Goal: Transaction & Acquisition: Purchase product/service

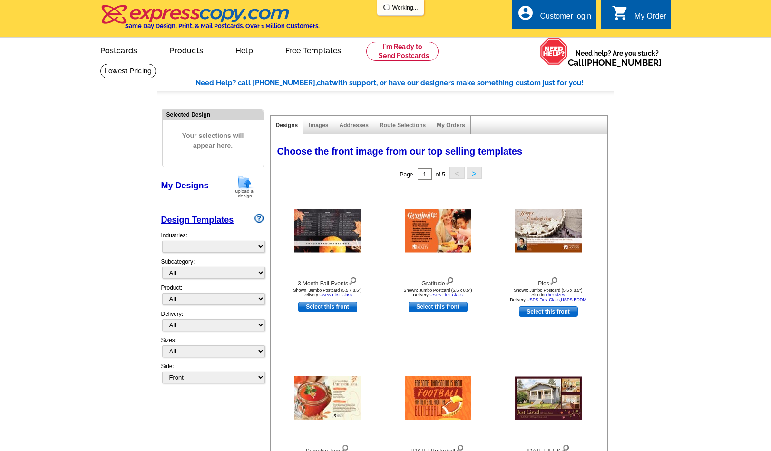
select select "744"
select select "754"
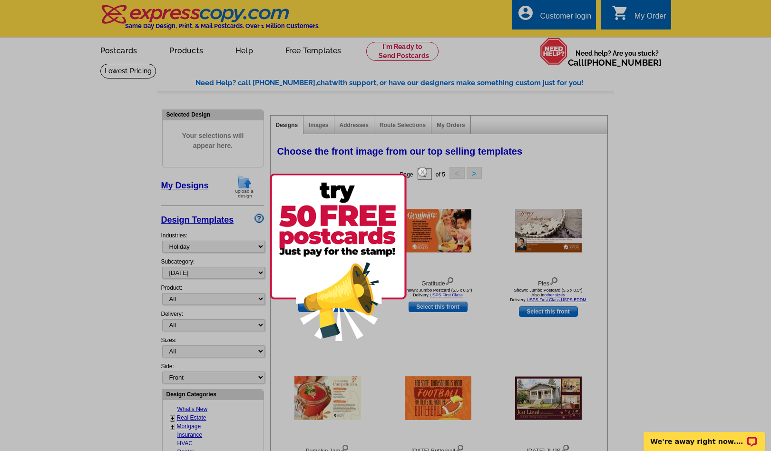
click at [422, 172] on img at bounding box center [423, 172] width 28 height 28
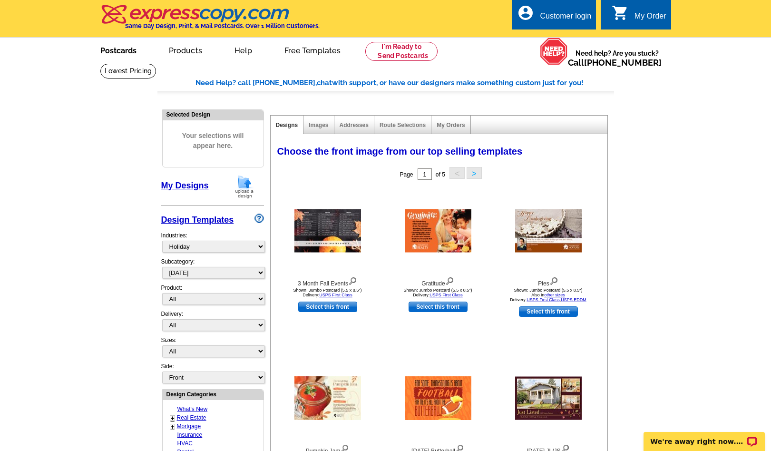
click at [120, 52] on link "Postcards" at bounding box center [118, 50] width 67 height 22
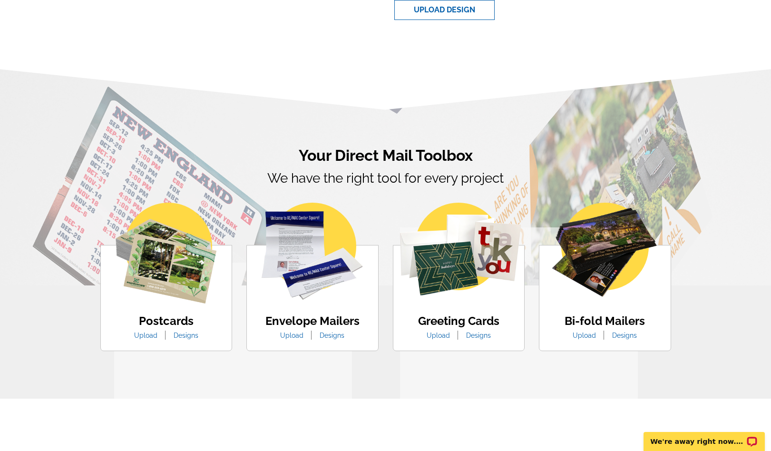
scroll to position [450, 0]
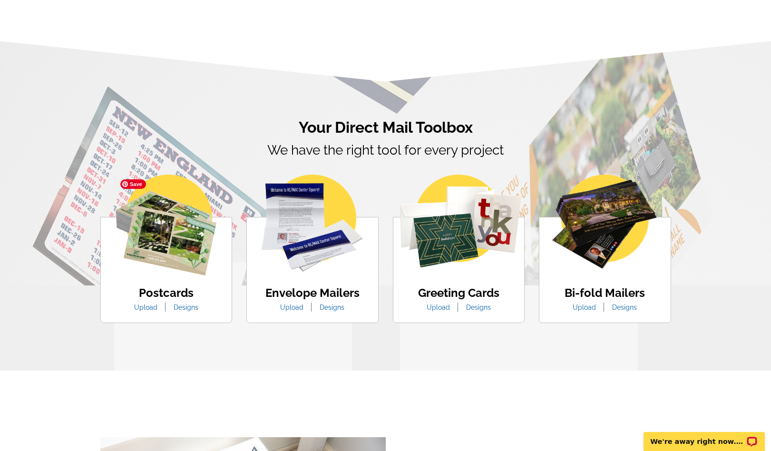
click at [181, 255] on img at bounding box center [166, 225] width 101 height 101
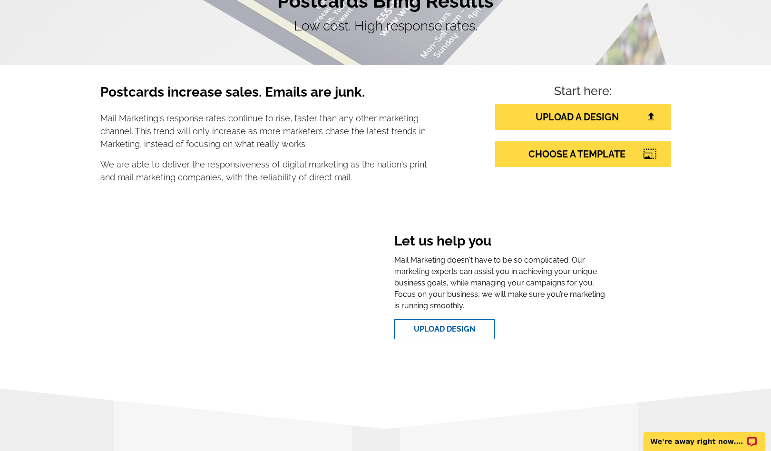
scroll to position [0, 0]
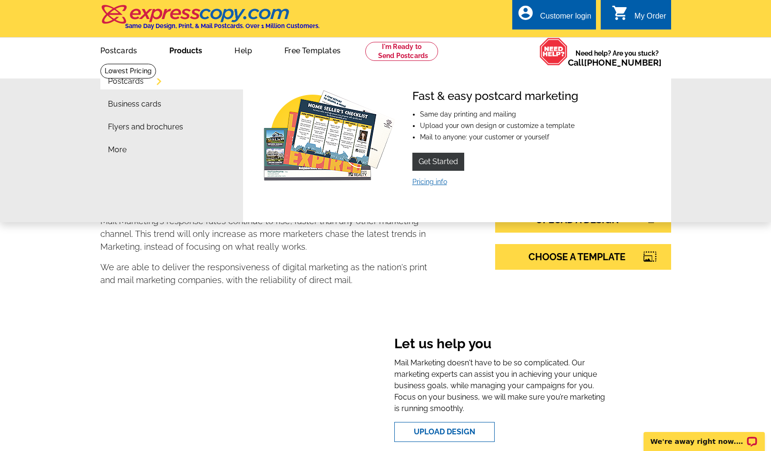
click at [429, 183] on link "Pricing info" at bounding box center [430, 182] width 35 height 8
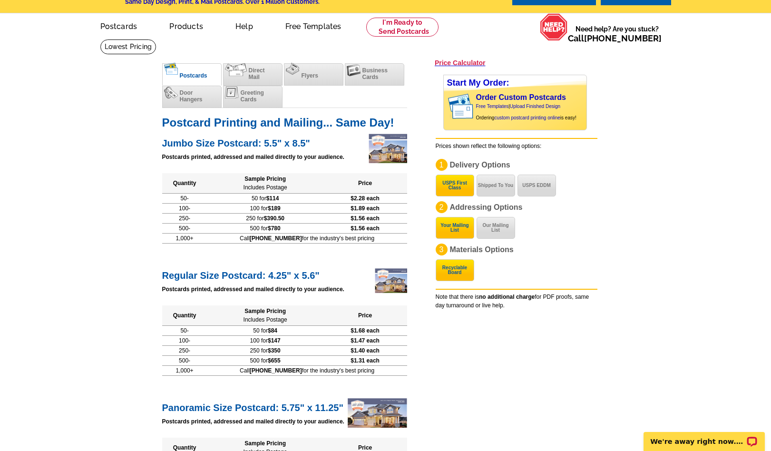
scroll to position [28, 0]
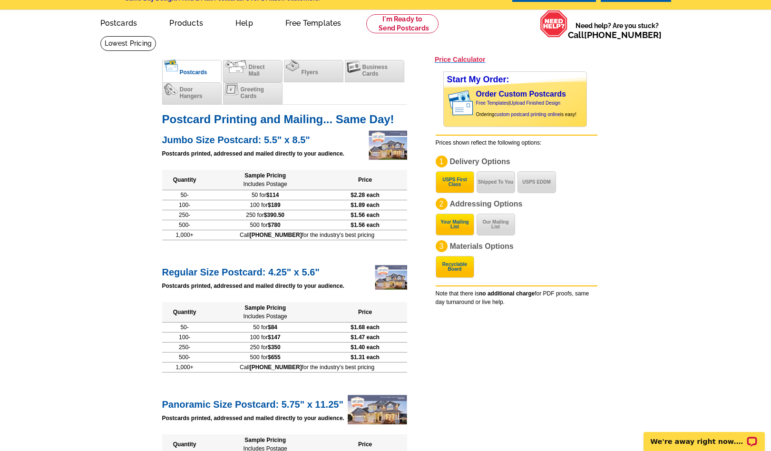
click at [458, 60] on h3 "Price Calculator" at bounding box center [460, 59] width 51 height 9
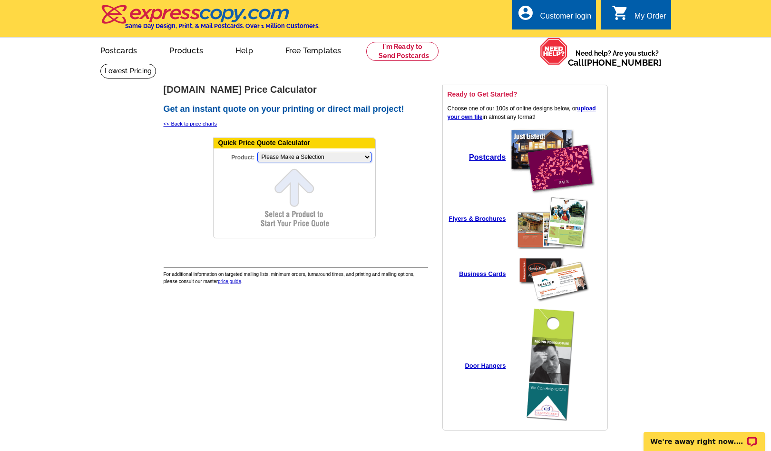
click at [360, 157] on select "Please Make a Selection Jumbo Postcard (5.5" x 8.5") Regular Postcard (4.25" x …" at bounding box center [314, 157] width 114 height 10
select select "1"
click at [257, 152] on select "Please Make a Selection Jumbo Postcard (5.5" x 8.5") Regular Postcard (4.25" x …" at bounding box center [314, 157] width 114 height 10
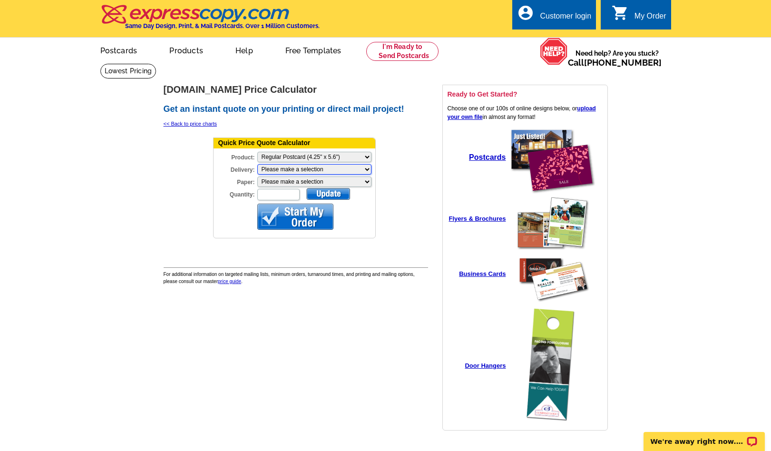
click at [368, 169] on select "Please make a selection Print + Address+USPS First Class Print-Only+Shipped To …" at bounding box center [314, 169] width 114 height 10
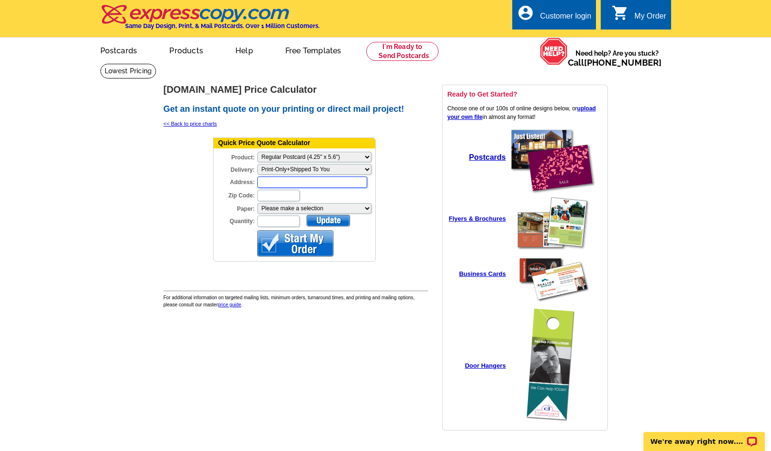
click at [332, 183] on input "Address:" at bounding box center [312, 182] width 110 height 11
type input "8109 Mall Parkway"
click at [274, 195] on input "Zip Code:" at bounding box center [278, 195] width 42 height 11
type input "30038"
click at [283, 208] on select "Please make a selection Recyclable Board Uncoated Heavy Card Stock Uncoated Cov…" at bounding box center [314, 208] width 114 height 10
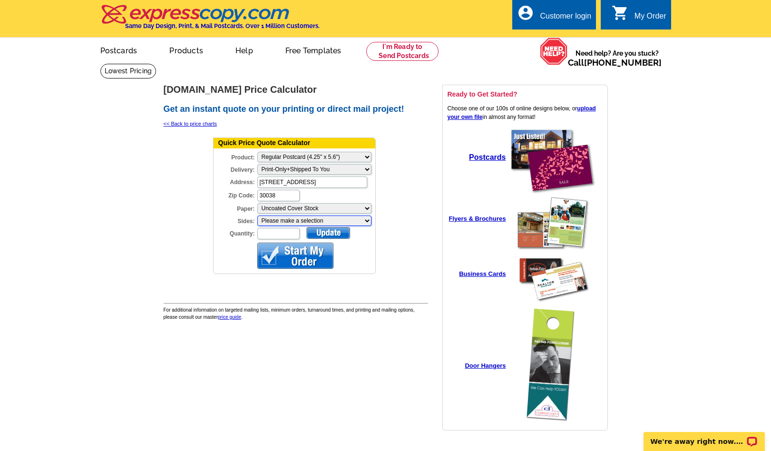
click at [287, 222] on select "Please make a selection One sided, color Two sided, full color" at bounding box center [314, 221] width 114 height 10
select select "1"
click at [257, 216] on select "Please make a selection One sided, color Two sided, full color" at bounding box center [314, 221] width 114 height 10
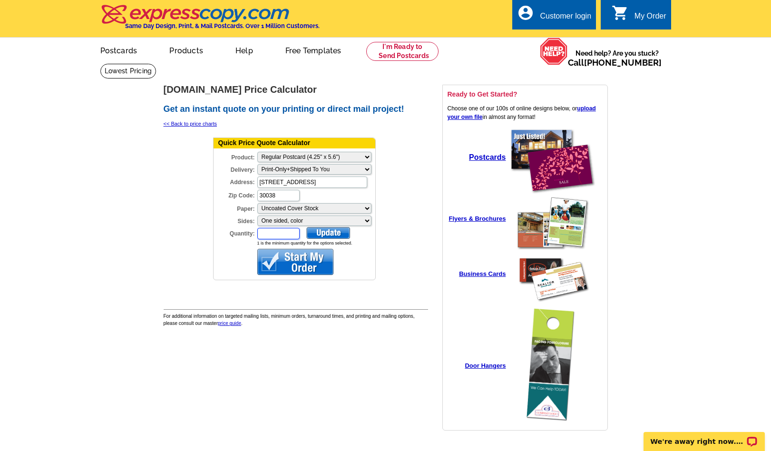
click at [278, 232] on input "Quantity:" at bounding box center [278, 233] width 42 height 11
type input "500"
click at [335, 230] on div at bounding box center [328, 233] width 44 height 12
